Goal: Find specific page/section: Find specific page/section

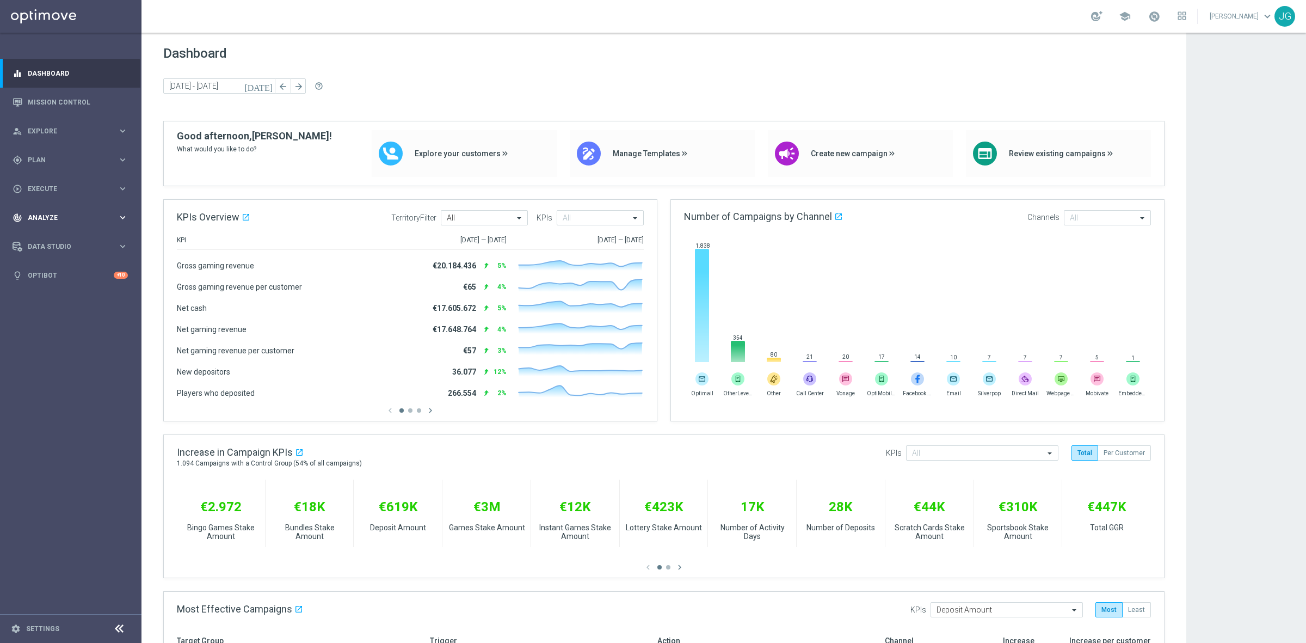
click at [83, 213] on div "track_changes Analyze" at bounding box center [65, 218] width 105 height 10
click at [83, 354] on span "BI Studio" at bounding box center [68, 354] width 78 height 7
click at [86, 371] on link "Campaigns Deliverability" at bounding box center [73, 370] width 79 height 9
